Goal: Transaction & Acquisition: Purchase product/service

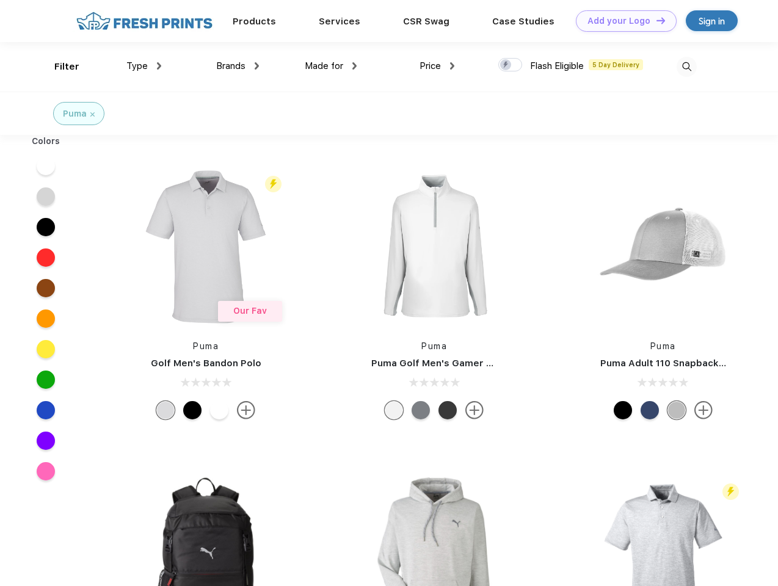
click at [622, 21] on link "Add your Logo Design Tool" at bounding box center [626, 20] width 101 height 21
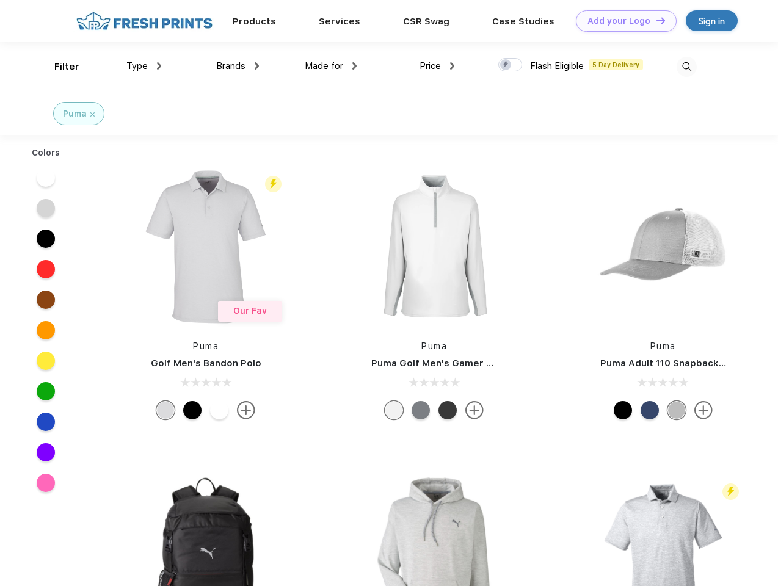
click at [0, 0] on div "Design Tool" at bounding box center [0, 0] width 0 height 0
click at [655, 20] on link "Add your Logo Design Tool" at bounding box center [626, 20] width 101 height 21
click at [59, 67] on div "Filter" at bounding box center [66, 67] width 25 height 14
click at [144, 66] on span "Type" at bounding box center [136, 65] width 21 height 11
click at [238, 66] on span "Brands" at bounding box center [230, 65] width 29 height 11
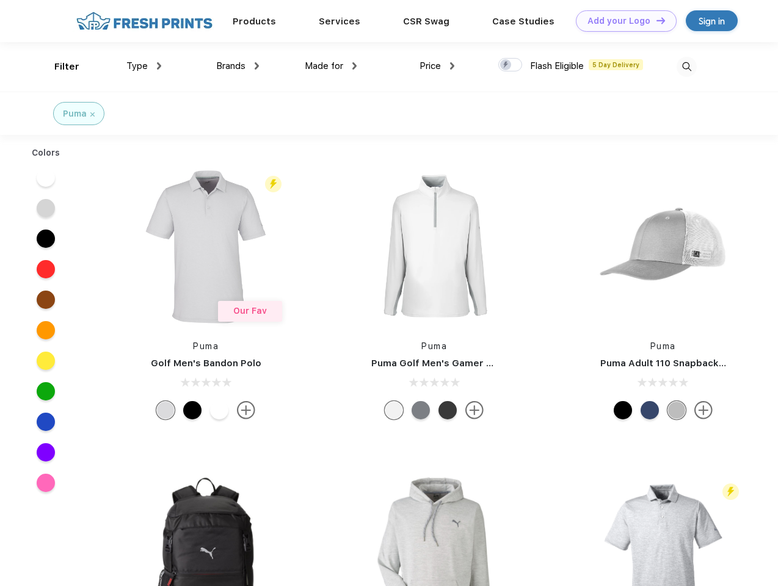
click at [331, 66] on span "Made for" at bounding box center [324, 65] width 38 height 11
click at [437, 66] on span "Price" at bounding box center [430, 65] width 21 height 11
click at [511, 65] on div at bounding box center [510, 64] width 24 height 13
click at [506, 65] on input "checkbox" at bounding box center [502, 61] width 8 height 8
click at [686, 67] on img at bounding box center [687, 67] width 20 height 20
